Goal: Check status

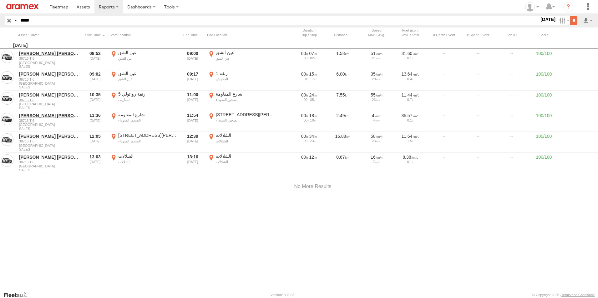
click at [571, 21] on input "**" at bounding box center [573, 20] width 7 height 9
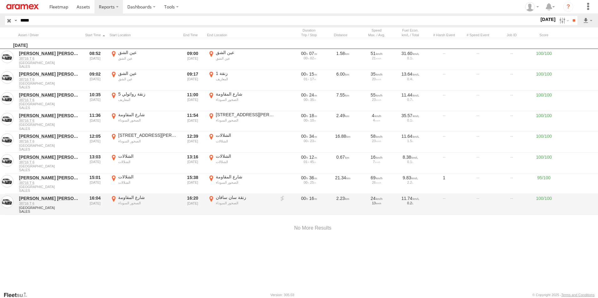
click at [210, 198] on label "زنقة [GEOGRAPHIC_DATA] 33.58738 -7.59943" at bounding box center [241, 204] width 69 height 19
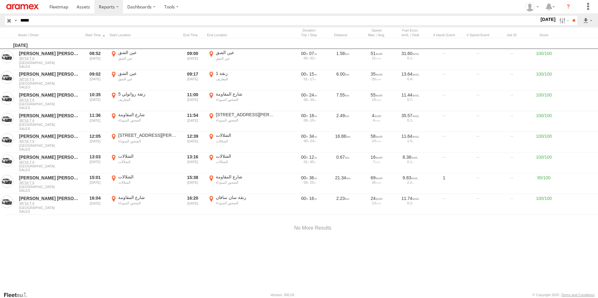
drag, startPoint x: 346, startPoint y: 148, endPoint x: 330, endPoint y: 196, distance: 50.1
click at [0, 0] on div at bounding box center [0, 0] width 0 height 0
drag, startPoint x: 328, startPoint y: 165, endPoint x: 332, endPoint y: 237, distance: 71.8
click at [0, 0] on div at bounding box center [0, 0] width 0 height 0
drag, startPoint x: 339, startPoint y: 179, endPoint x: 331, endPoint y: 195, distance: 17.9
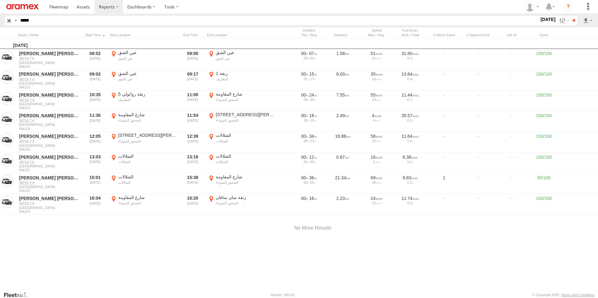
click at [0, 0] on div at bounding box center [0, 0] width 0 height 0
drag, startPoint x: 332, startPoint y: 181, endPoint x: 342, endPoint y: 216, distance: 37.1
click at [0, 0] on div at bounding box center [0, 0] width 0 height 0
drag, startPoint x: 326, startPoint y: 178, endPoint x: 329, endPoint y: 206, distance: 28.4
click at [0, 0] on div at bounding box center [0, 0] width 0 height 0
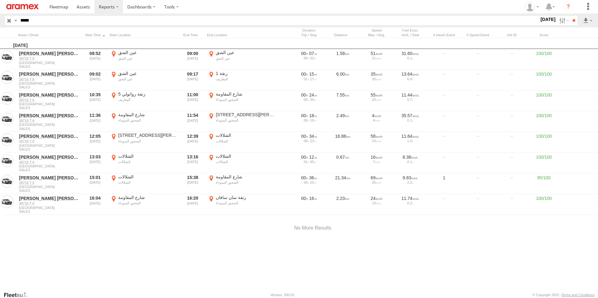
click at [0, 0] on div "Location Details ×" at bounding box center [0, 0] width 0 height 0
click at [0, 0] on label "×" at bounding box center [0, 0] width 0 height 0
drag, startPoint x: 42, startPoint y: 19, endPoint x: -1, endPoint y: 12, distance: 43.7
click at [0, 12] on html at bounding box center [299, 149] width 598 height 298
paste input "text"
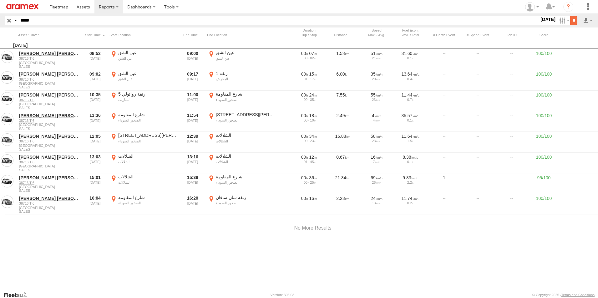
type input "*****"
click at [572, 21] on input "**" at bounding box center [573, 20] width 7 height 9
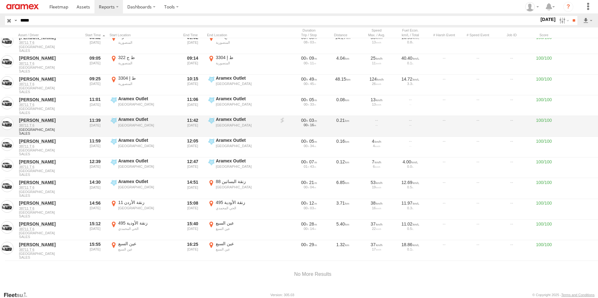
scroll to position [25, 0]
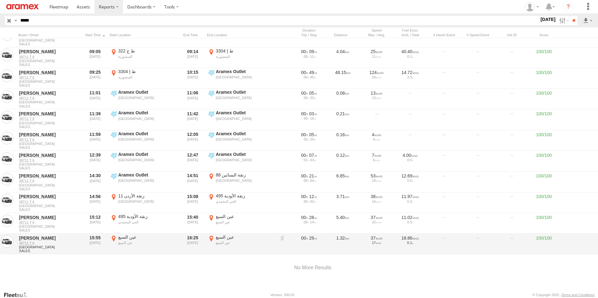
click at [211, 236] on label "[GEOGRAPHIC_DATA] 33.59776 -7.53649" at bounding box center [241, 244] width 69 height 19
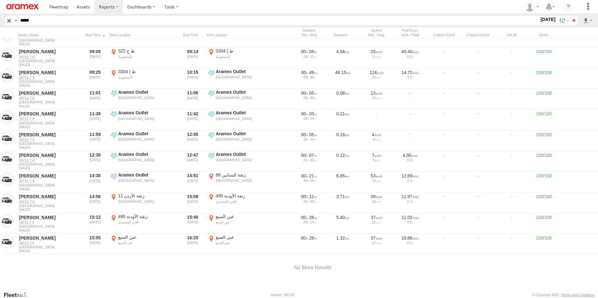
click at [0, 0] on label "×" at bounding box center [0, 0] width 0 height 0
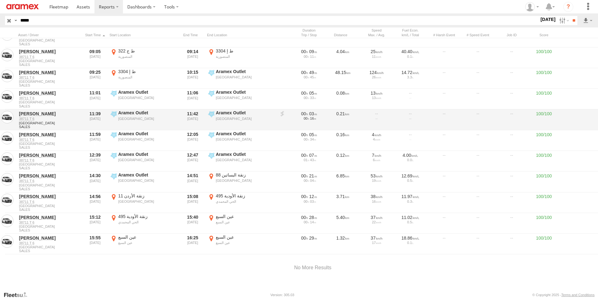
scroll to position [0, 0]
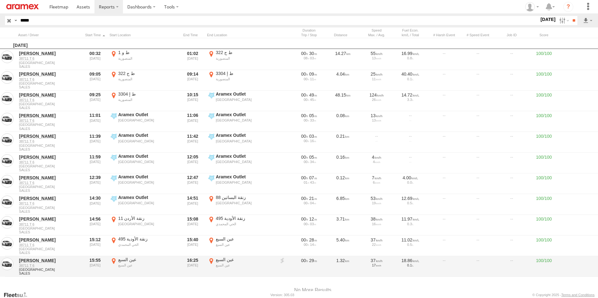
click at [114, 261] on label "[GEOGRAPHIC_DATA] 33.5997 -7.53088" at bounding box center [143, 266] width 69 height 19
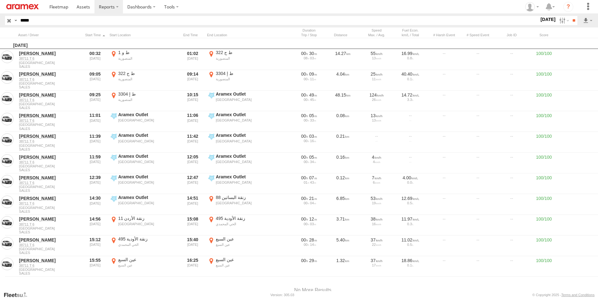
click at [0, 0] on label "×" at bounding box center [0, 0] width 0 height 0
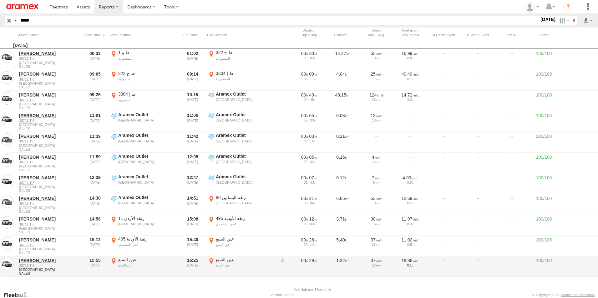
click at [211, 260] on label "[GEOGRAPHIC_DATA] 33.59776 -7.53649" at bounding box center [241, 266] width 69 height 19
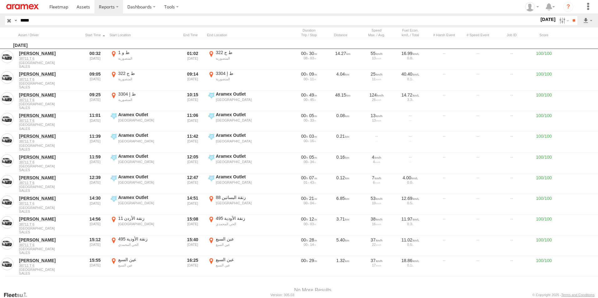
drag, startPoint x: 315, startPoint y: 144, endPoint x: 302, endPoint y: 283, distance: 139.5
click at [0, 0] on div "Location Details × ← Move left → Move right ↑ Move up ↓ Move down + Zoom in - Z…" at bounding box center [0, 0] width 0 height 0
drag, startPoint x: 334, startPoint y: 148, endPoint x: 321, endPoint y: 198, distance: 51.9
click at [0, 0] on div at bounding box center [0, 0] width 0 height 0
drag, startPoint x: 300, startPoint y: 232, endPoint x: 329, endPoint y: 143, distance: 94.0
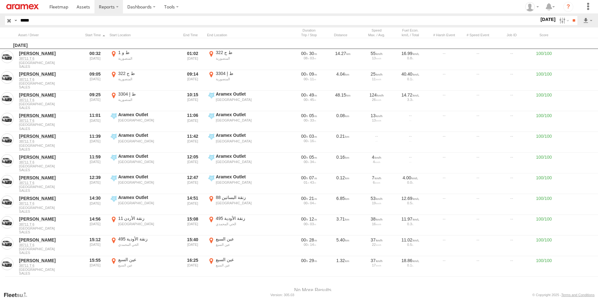
click at [0, 0] on div at bounding box center [0, 0] width 0 height 0
drag, startPoint x: 342, startPoint y: 154, endPoint x: 345, endPoint y: 199, distance: 44.2
click at [0, 0] on div at bounding box center [0, 0] width 0 height 0
